Goal: Obtain resource: Download file/media

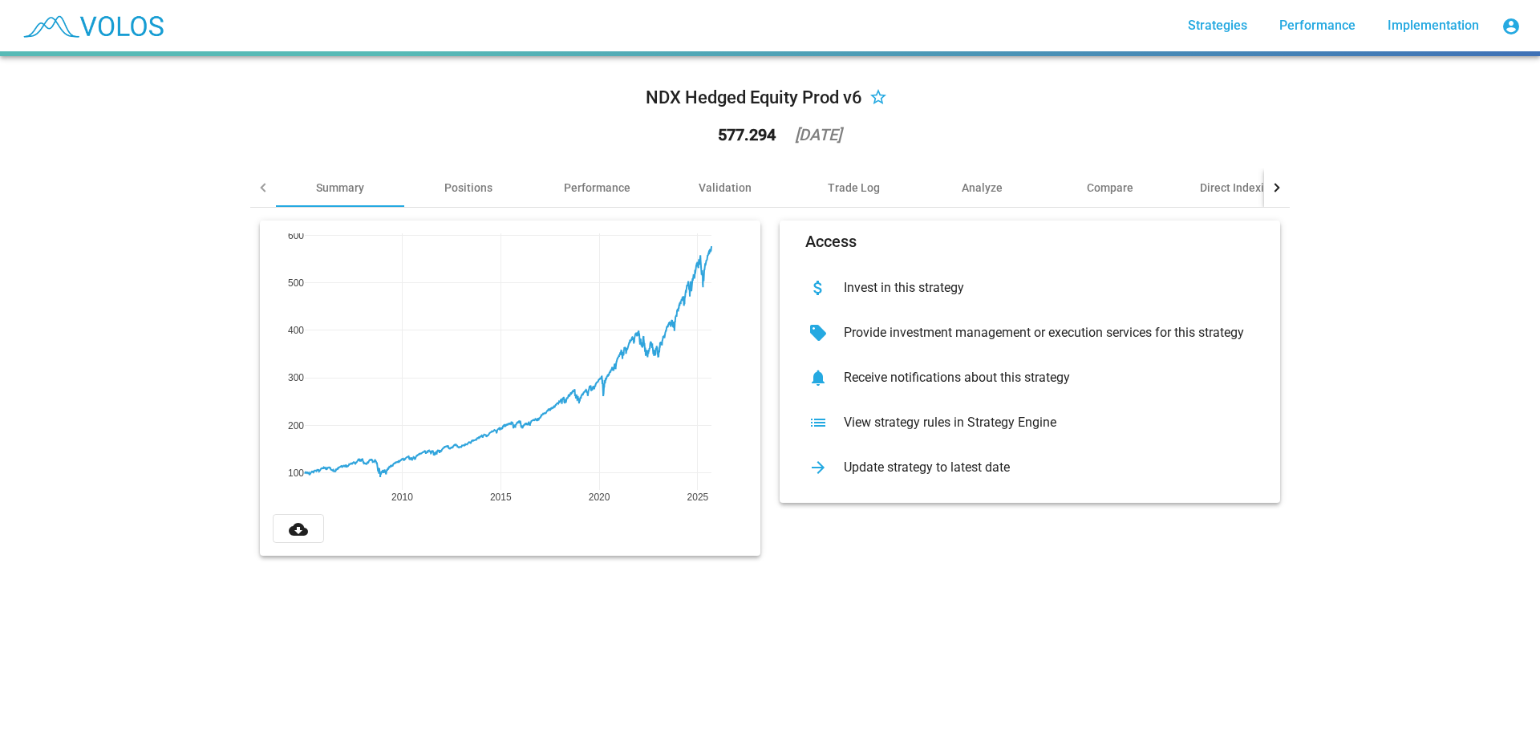
click at [298, 528] on mat-icon "cloud_download" at bounding box center [298, 529] width 19 height 19
